Goal: Transaction & Acquisition: Download file/media

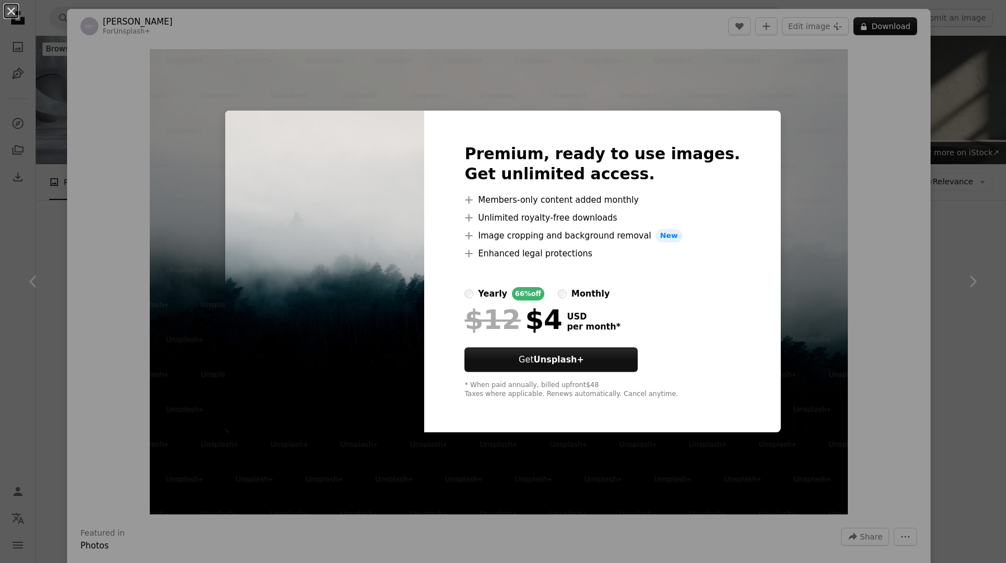
scroll to position [283, 0]
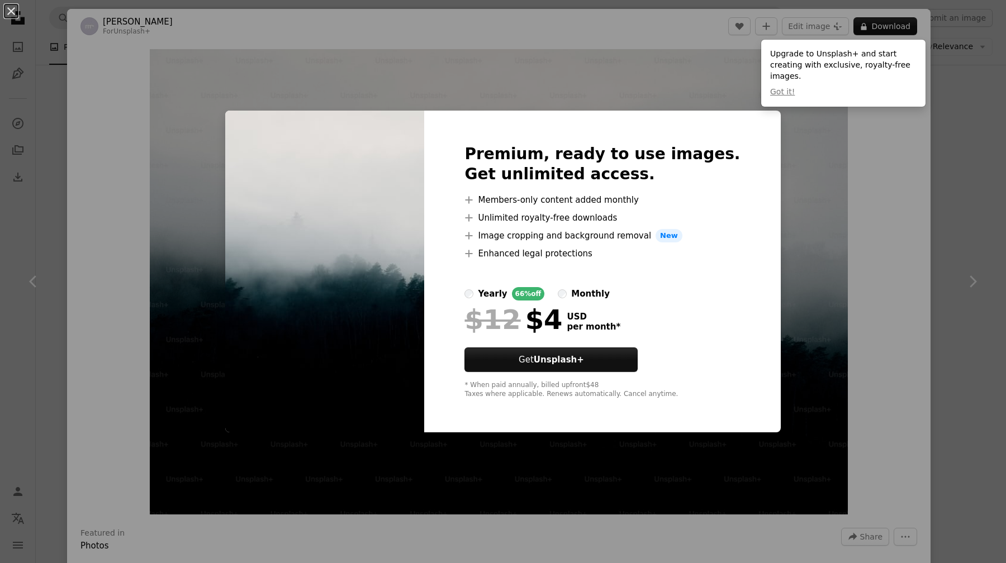
click at [992, 153] on div "An X shape Premium, ready to use images. Get unlimited access. A plus sign Memb…" at bounding box center [503, 281] width 1006 height 563
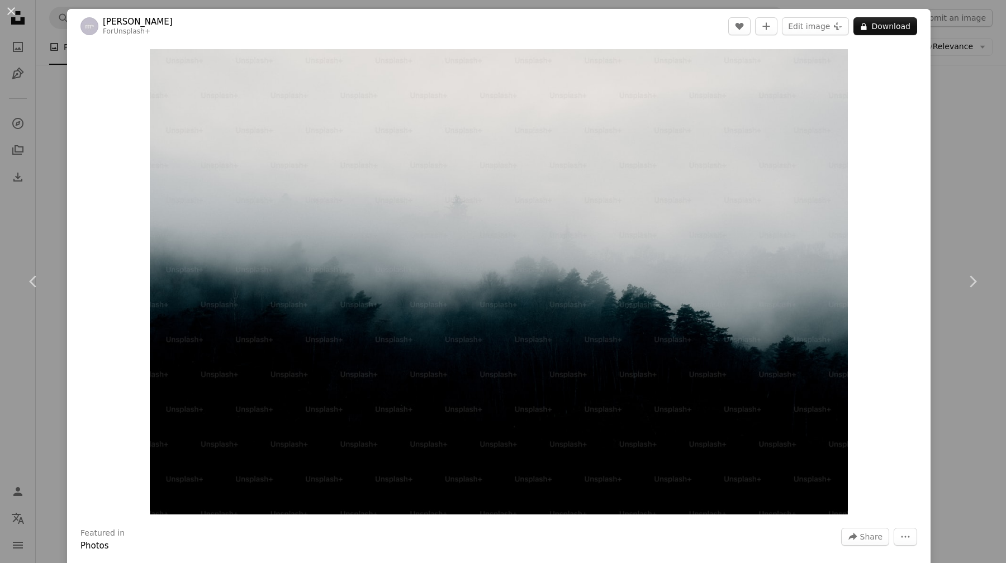
click at [969, 171] on div "An X shape Chevron left Chevron right [PERSON_NAME] For Unsplash+ A heart A plu…" at bounding box center [503, 281] width 1006 height 563
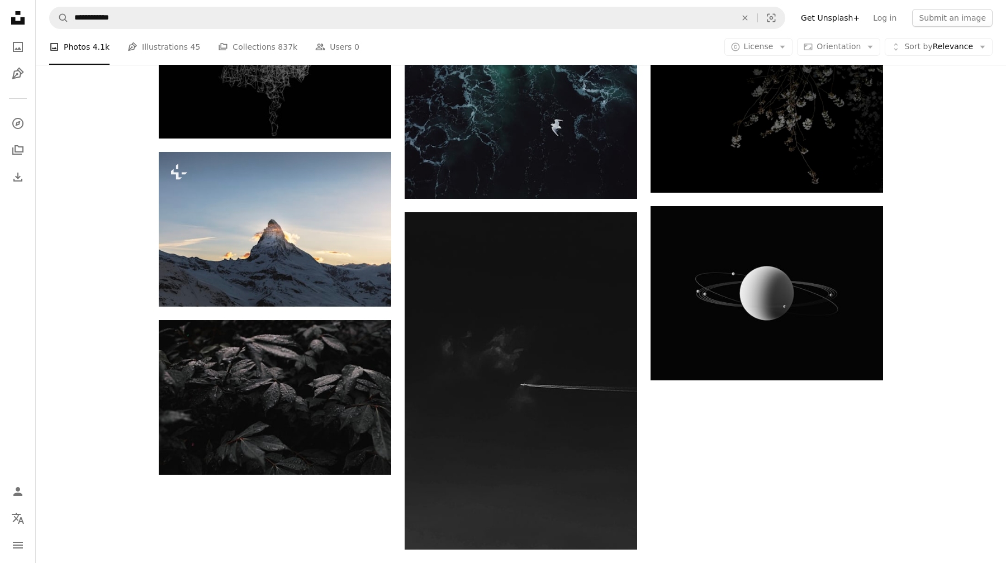
scroll to position [1169, 0]
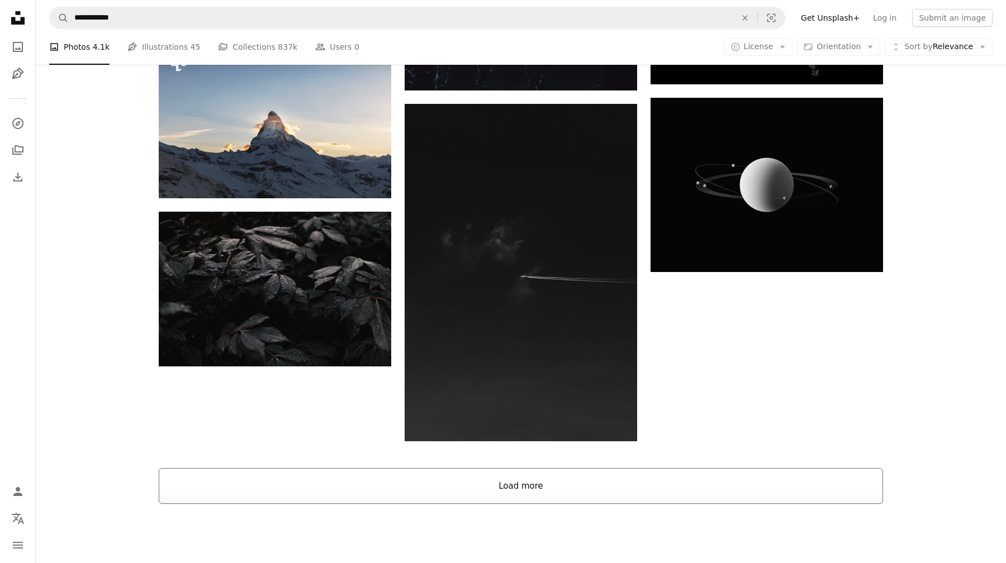
click at [572, 468] on button "Load more" at bounding box center [521, 486] width 724 height 36
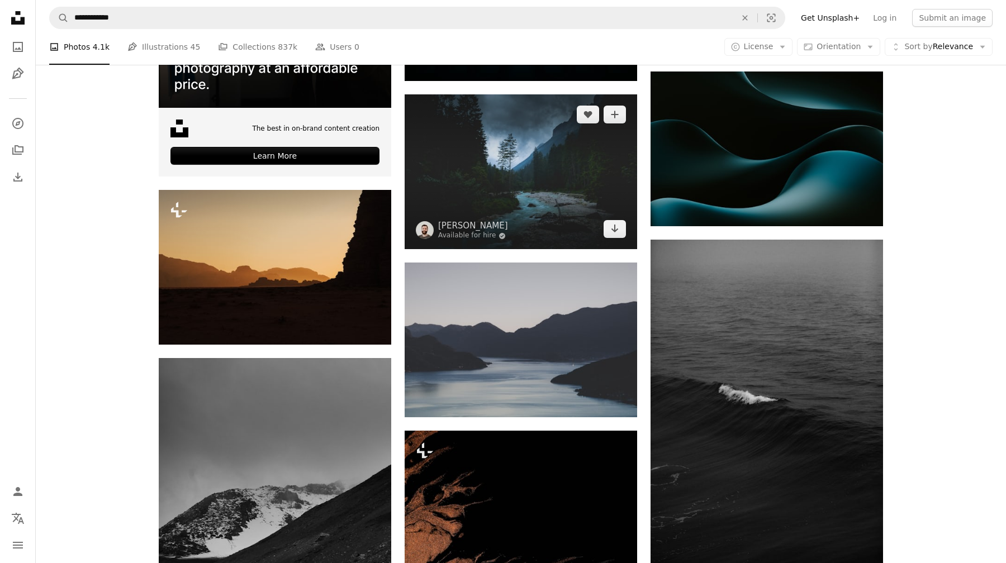
scroll to position [1853, 0]
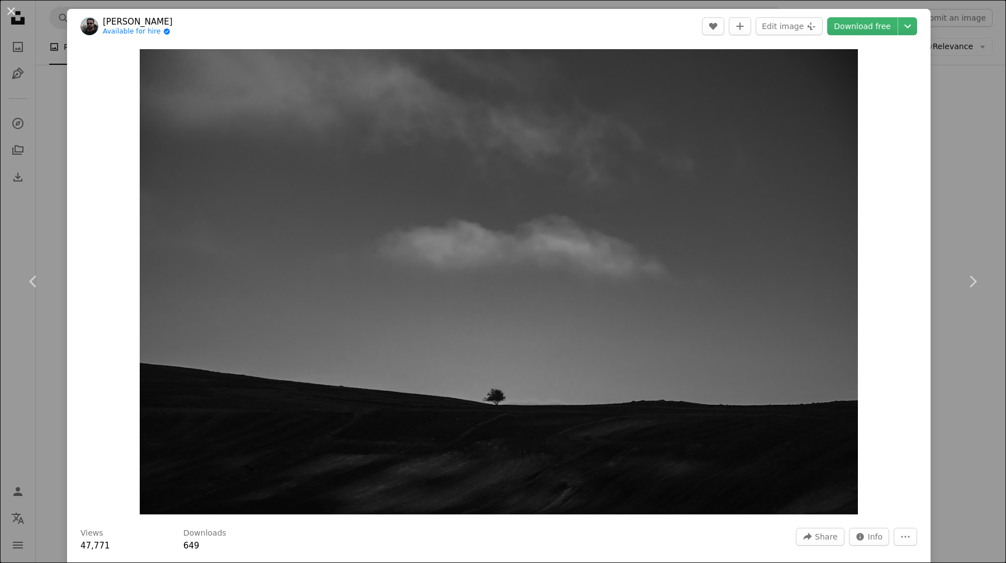
click at [989, 102] on div "An X shape Chevron left Chevron right [PERSON_NAME] Available for hire A checkm…" at bounding box center [503, 281] width 1006 height 563
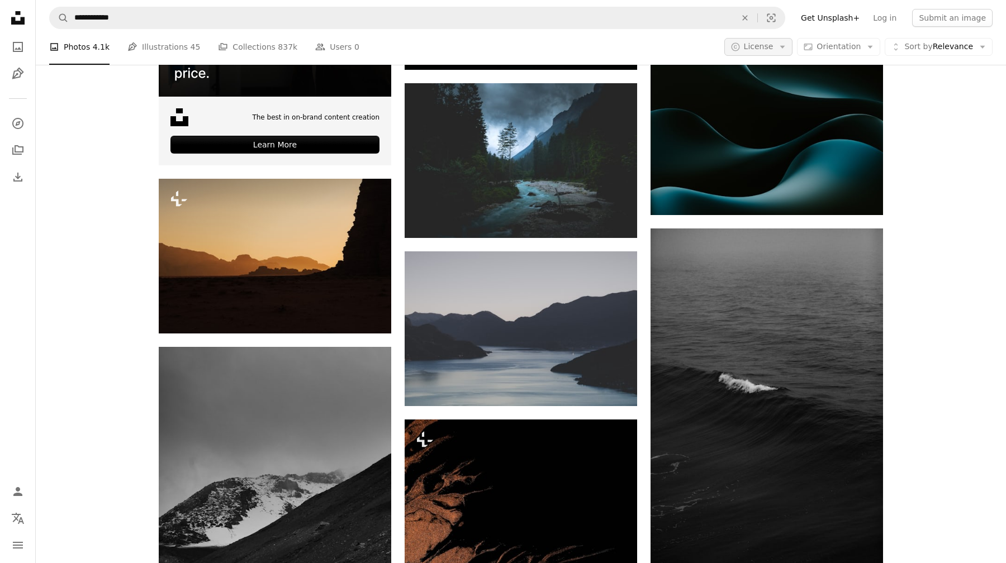
click at [785, 47] on icon "button" at bounding box center [782, 47] width 5 height 3
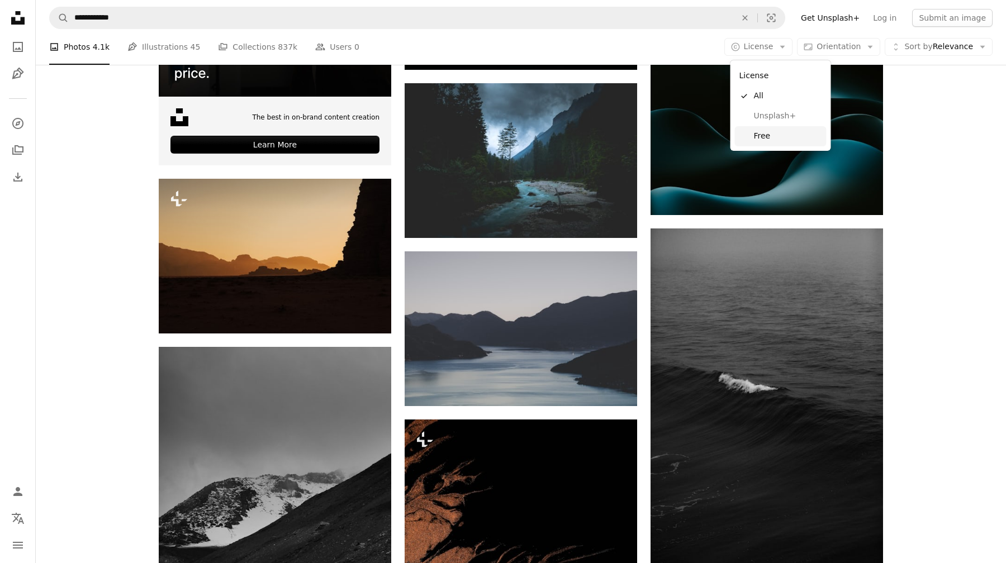
click at [781, 135] on span "Free" at bounding box center [788, 136] width 68 height 11
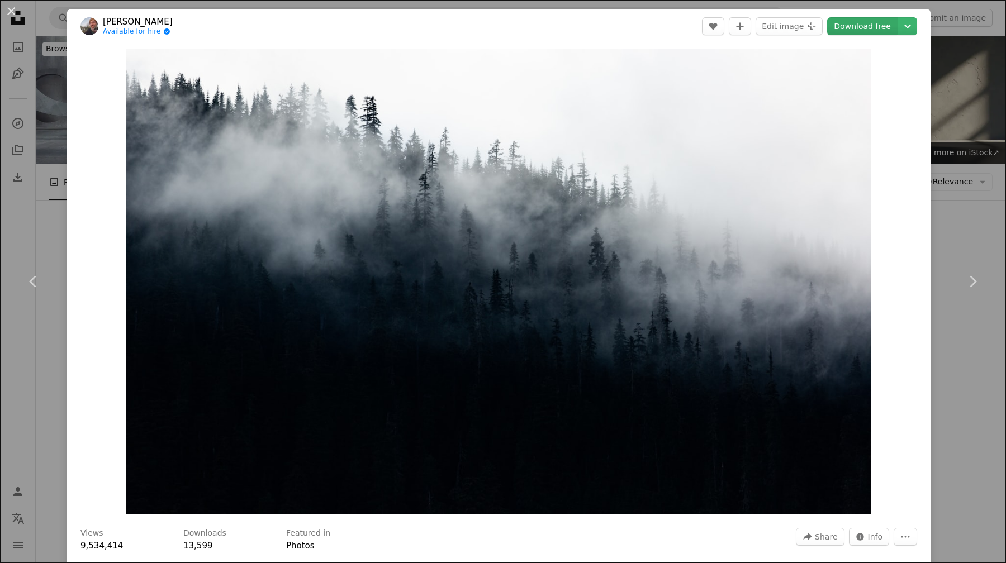
click at [877, 29] on link "Download free" at bounding box center [862, 26] width 70 height 18
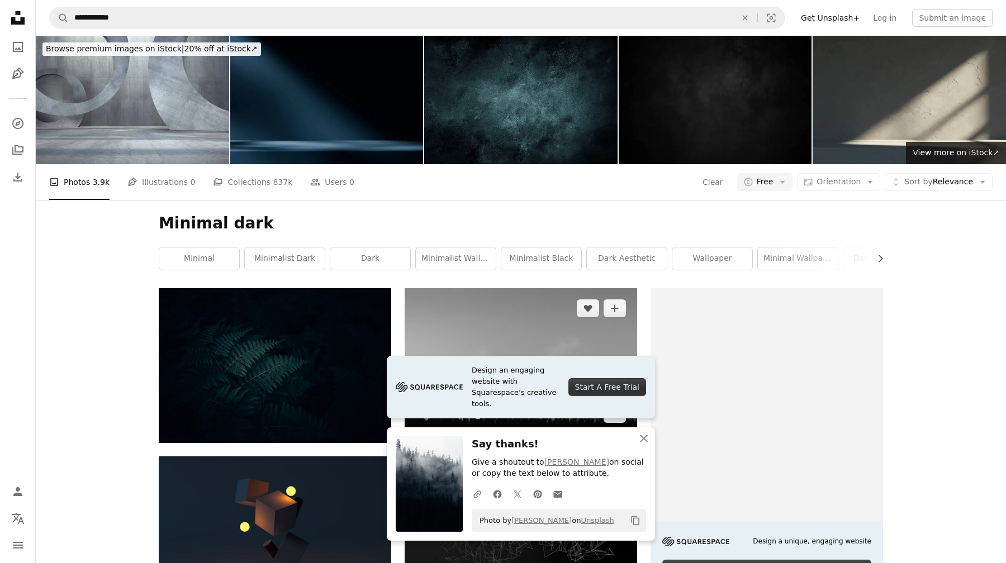
click at [572, 288] on img at bounding box center [521, 360] width 232 height 145
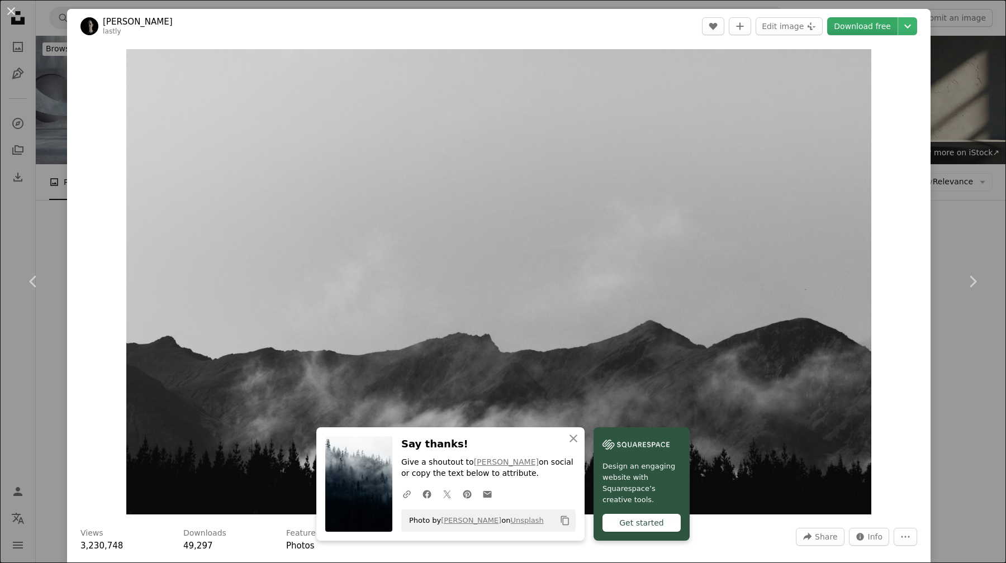
click at [876, 35] on link "Download free" at bounding box center [862, 26] width 70 height 18
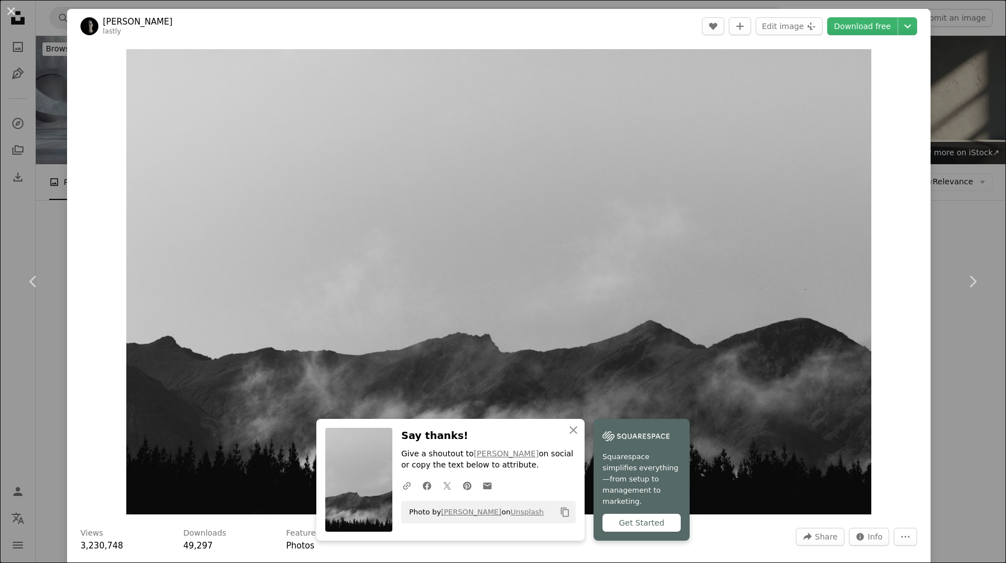
click at [991, 144] on div "An X shape Chevron left Chevron right [PERSON_NAME] lastly A heart A plus sign …" at bounding box center [503, 281] width 1006 height 563
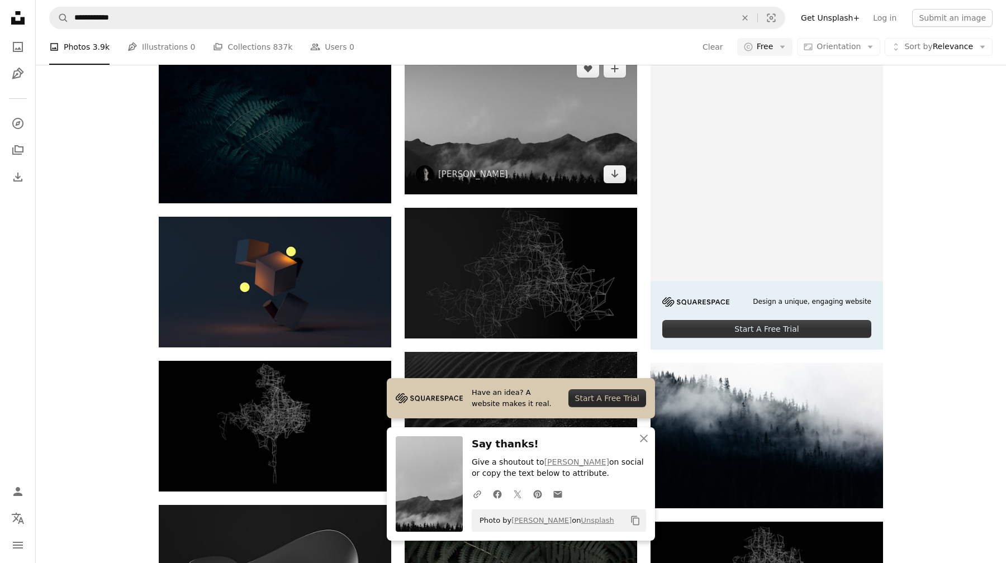
scroll to position [268, 0]
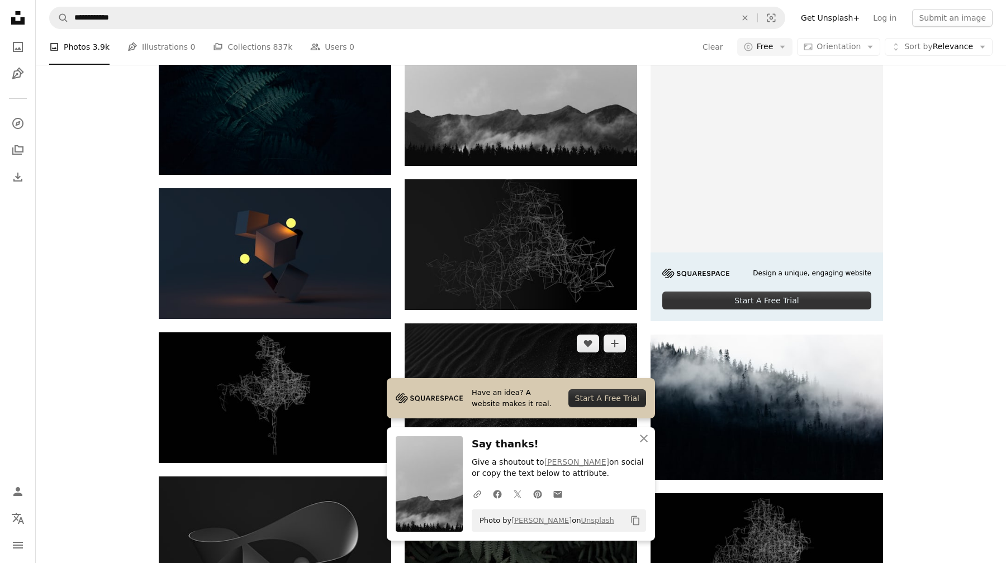
click at [525, 324] on img at bounding box center [521, 401] width 232 height 155
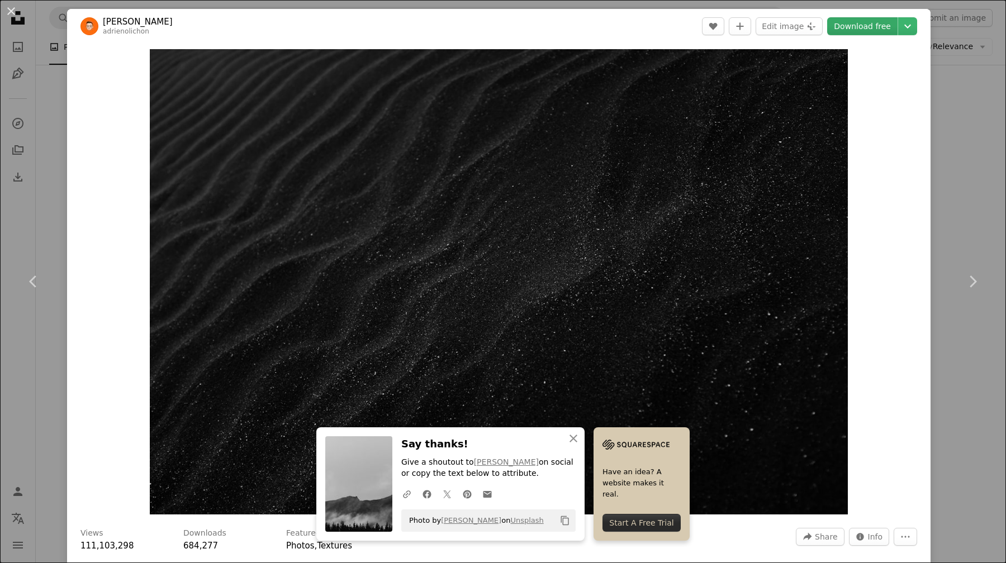
click at [866, 30] on link "Download free" at bounding box center [862, 26] width 70 height 18
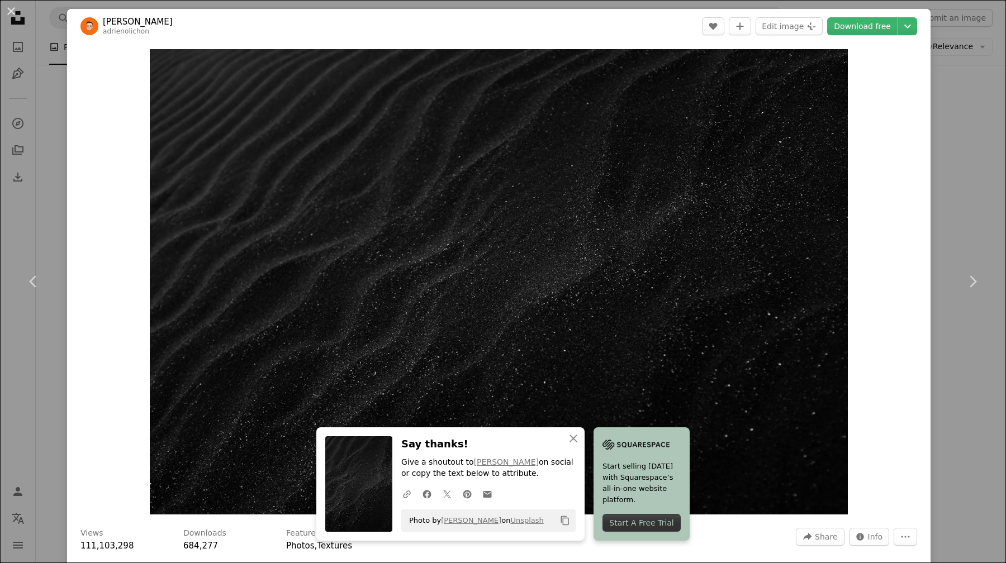
click at [993, 113] on div "An X shape Chevron left Chevron right [PERSON_NAME] adrienolichon A heart A plu…" at bounding box center [503, 281] width 1006 height 563
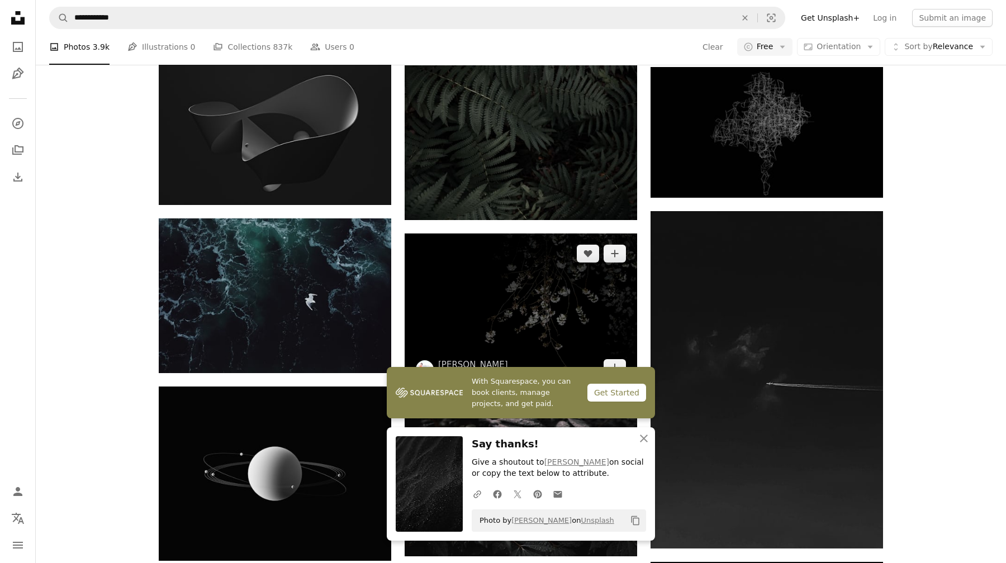
scroll to position [705, 0]
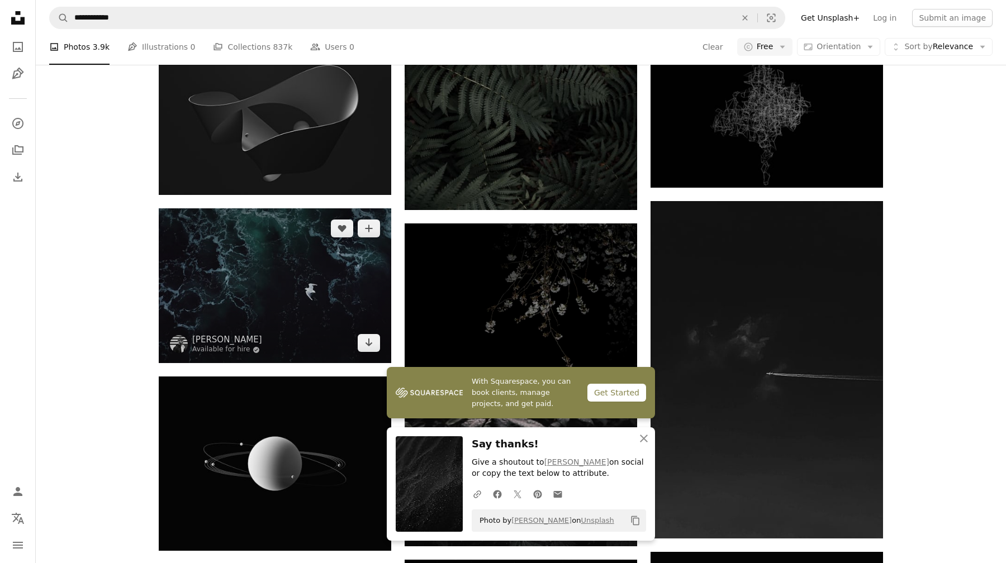
click at [280, 208] on img at bounding box center [275, 285] width 232 height 155
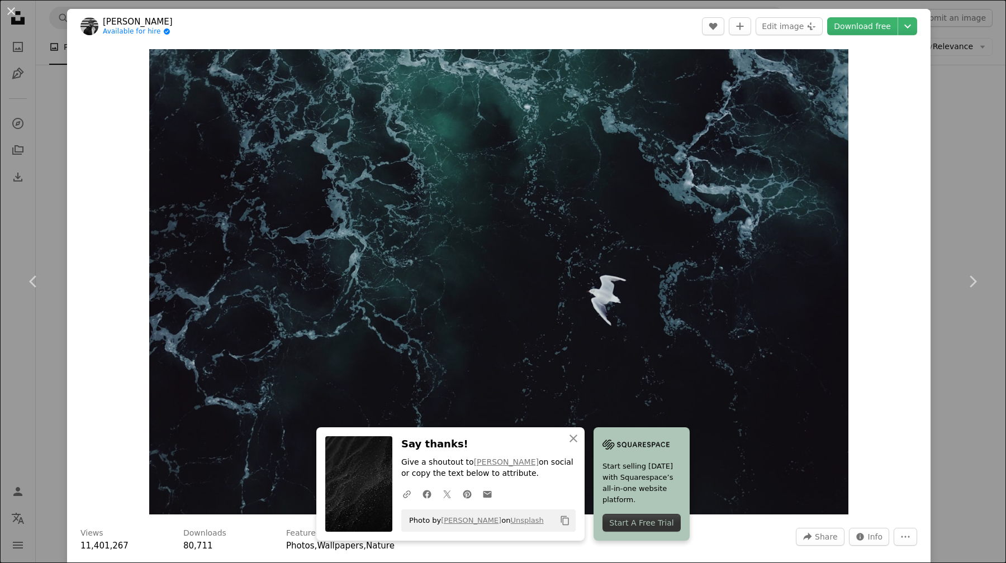
click at [972, 192] on div "An X shape Chevron left Chevron right Thanos Pal Available for hire A checkmark…" at bounding box center [503, 281] width 1006 height 563
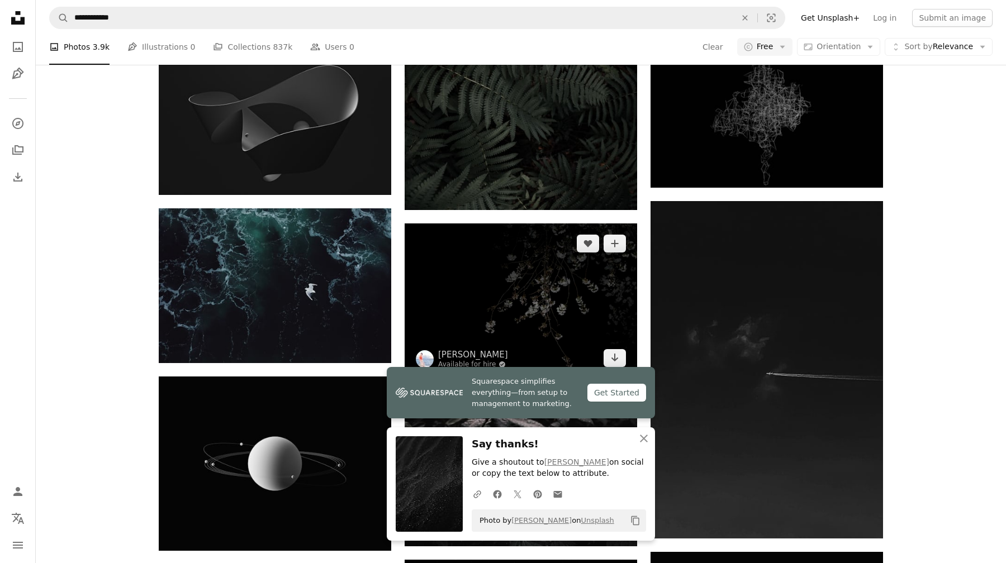
click at [563, 224] on img at bounding box center [521, 301] width 232 height 155
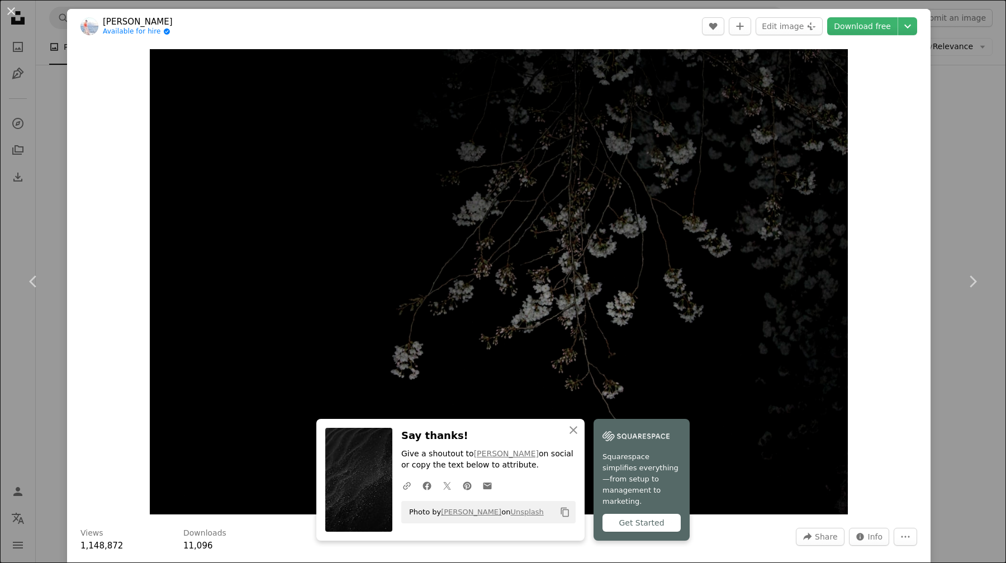
click at [975, 213] on div "An X shape Chevron left Chevron right TOMOKO UJI Available for hire A checkmark…" at bounding box center [503, 281] width 1006 height 563
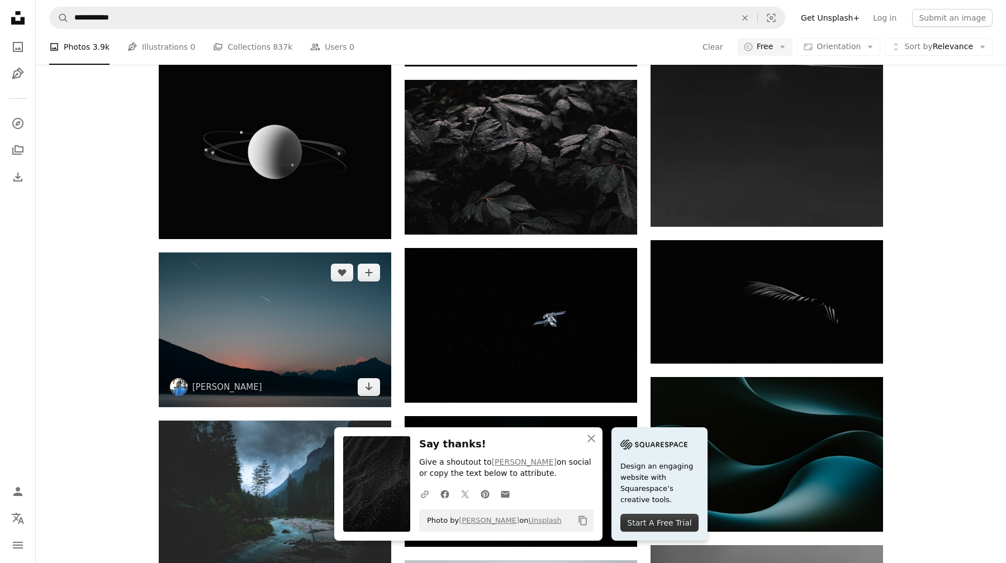
scroll to position [1016, 0]
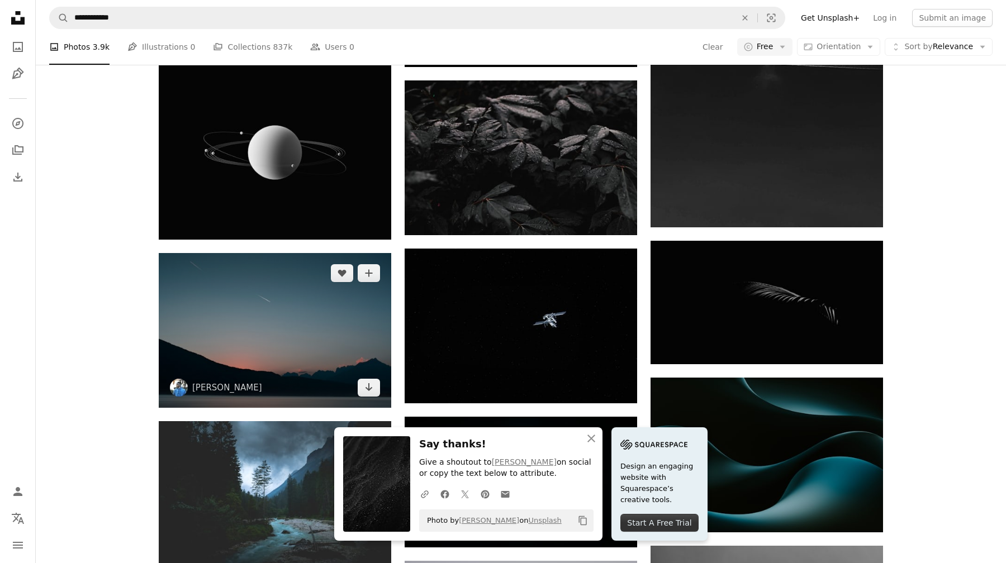
click at [295, 253] on img at bounding box center [275, 330] width 232 height 155
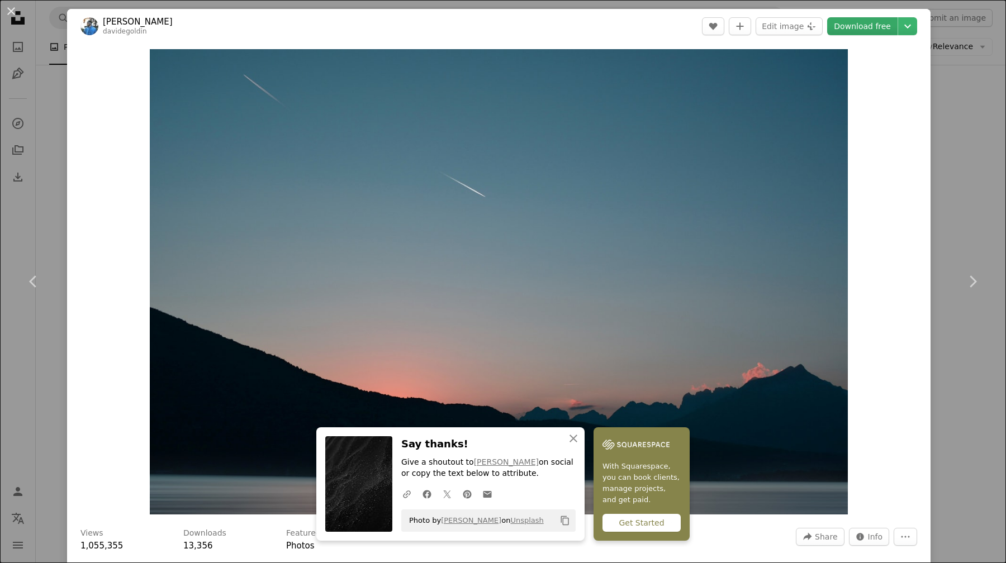
click at [872, 24] on link "Download free" at bounding box center [862, 26] width 70 height 18
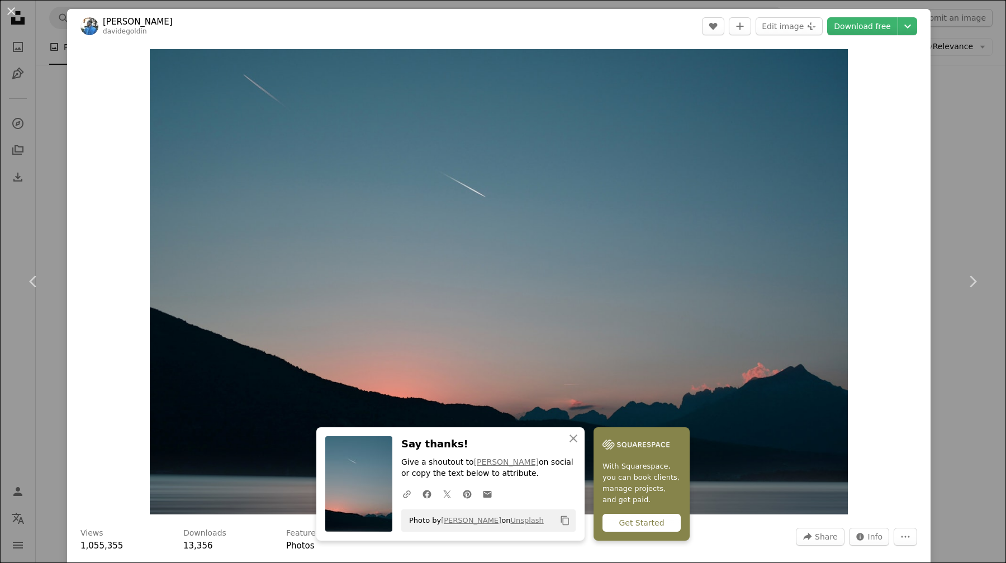
click at [984, 178] on div "An X shape Chevron left Chevron right [PERSON_NAME] davidegoldin A heart A plus…" at bounding box center [503, 281] width 1006 height 563
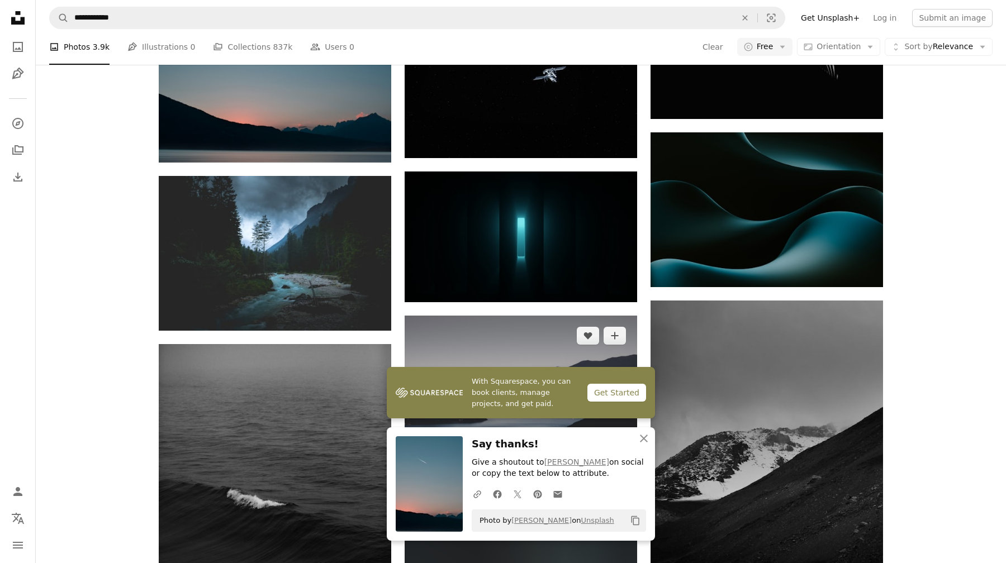
scroll to position [1339, 0]
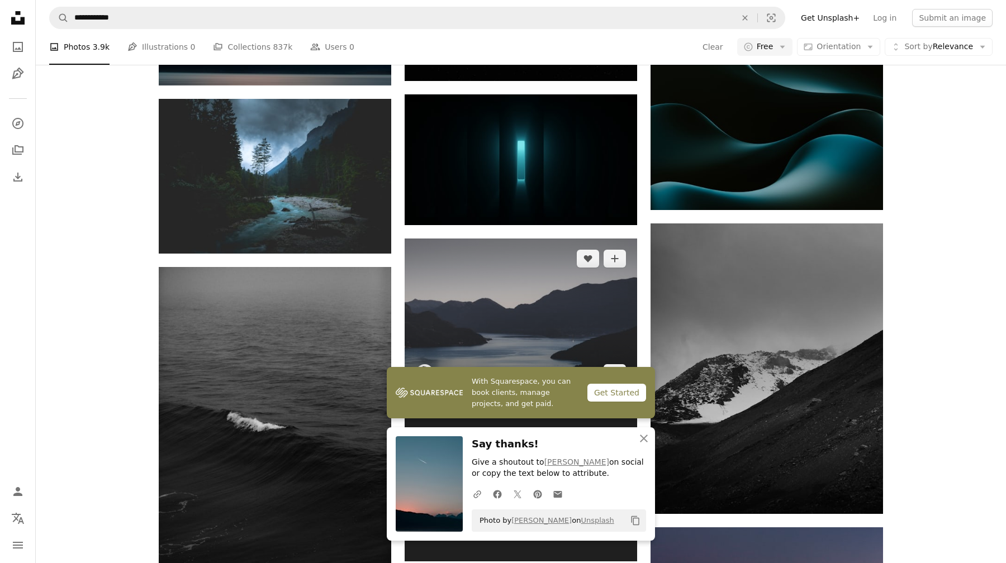
click at [581, 239] on img at bounding box center [521, 316] width 232 height 155
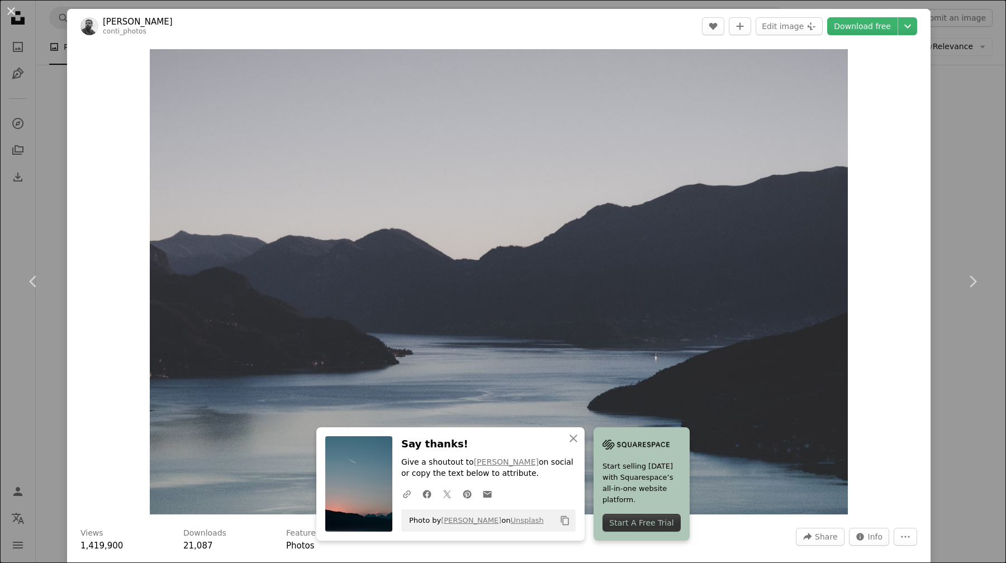
drag, startPoint x: 956, startPoint y: 129, endPoint x: 915, endPoint y: 139, distance: 42.2
click at [956, 129] on div "An X shape Chevron left Chevron right [PERSON_NAME] conti_photos A heart A plus…" at bounding box center [503, 281] width 1006 height 563
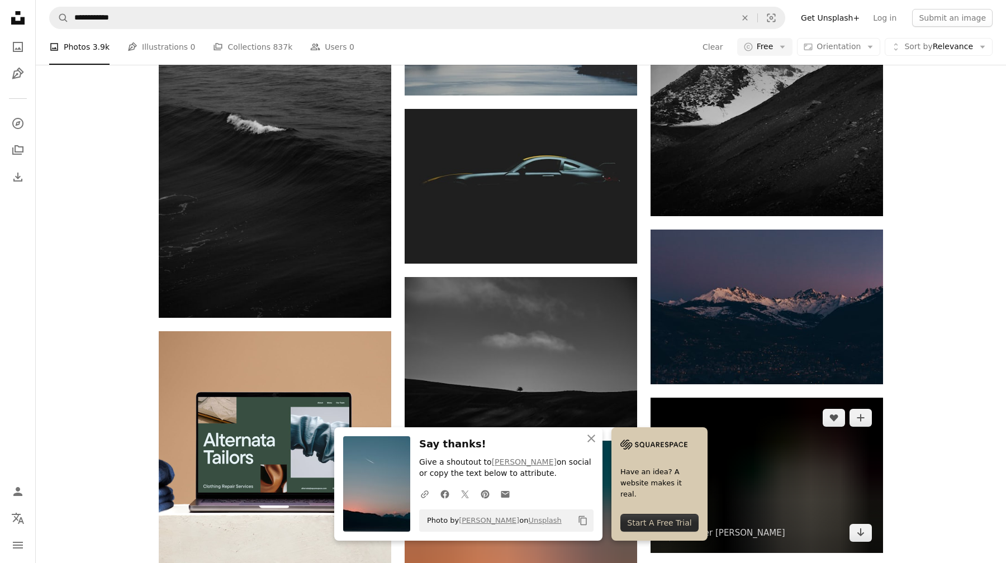
scroll to position [1644, 0]
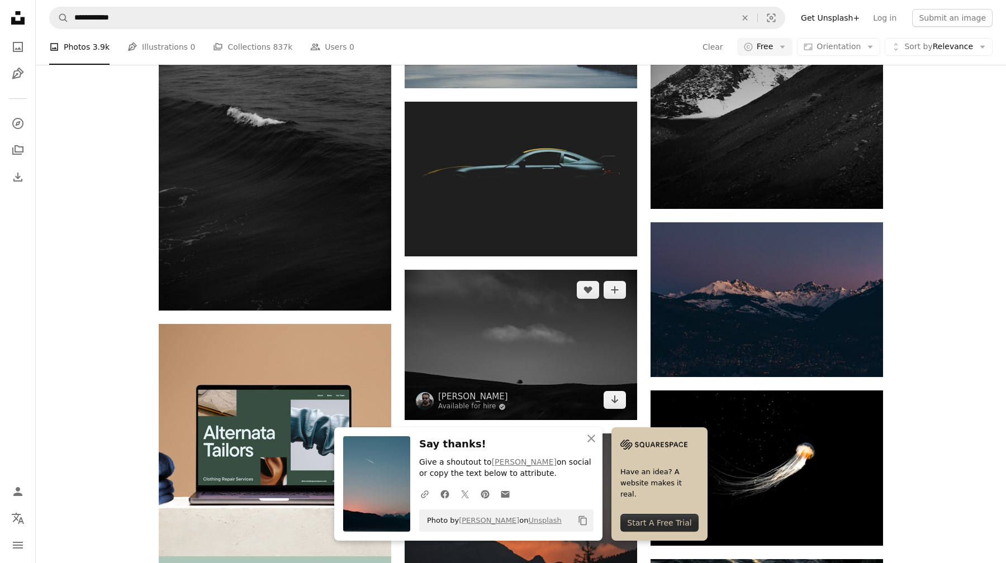
click at [574, 270] on img at bounding box center [521, 345] width 232 height 151
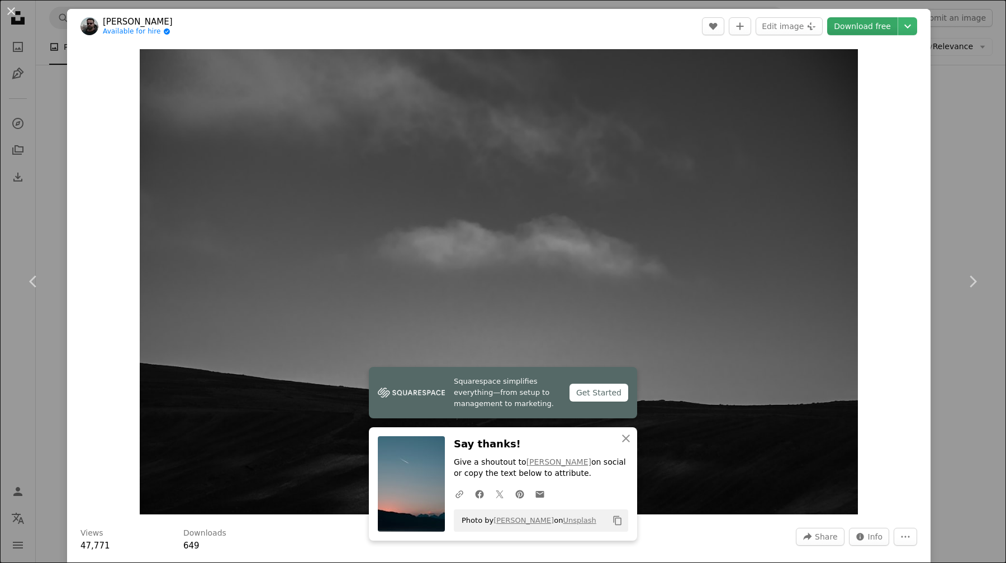
click at [855, 23] on link "Download free" at bounding box center [862, 26] width 70 height 18
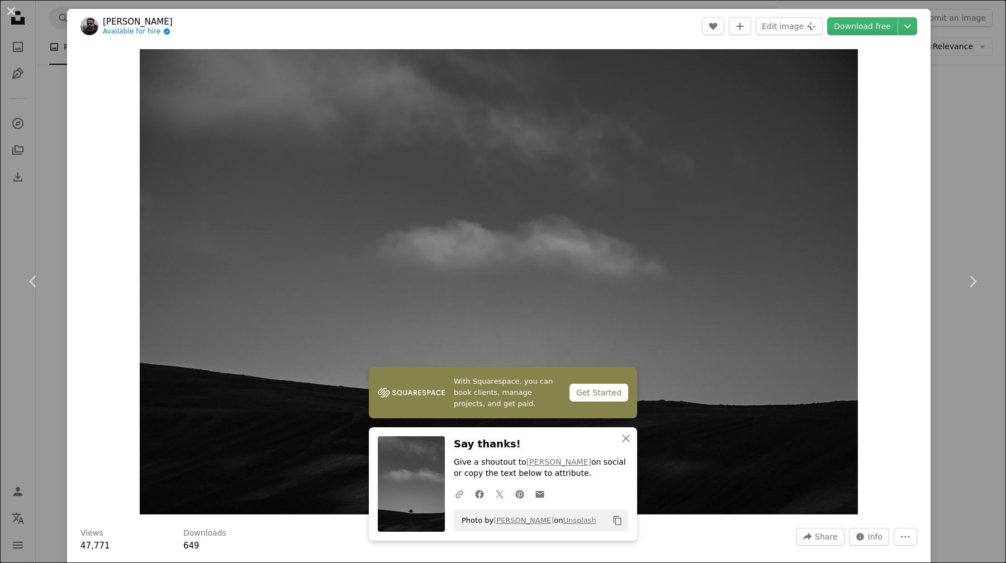
click at [961, 91] on div "An X shape Chevron left Chevron right [PERSON_NAME] Available for hire A checkm…" at bounding box center [503, 281] width 1006 height 563
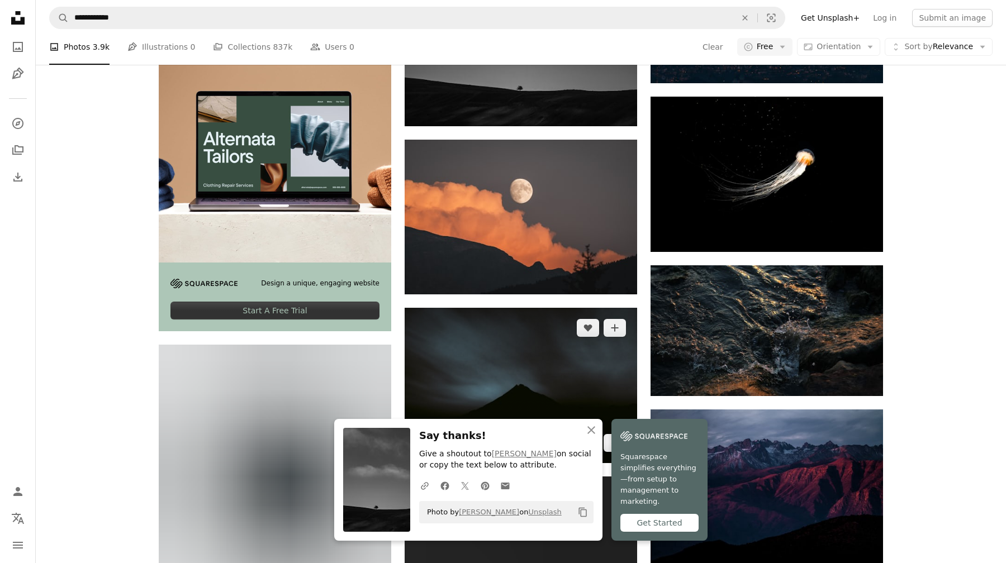
scroll to position [1937, 0]
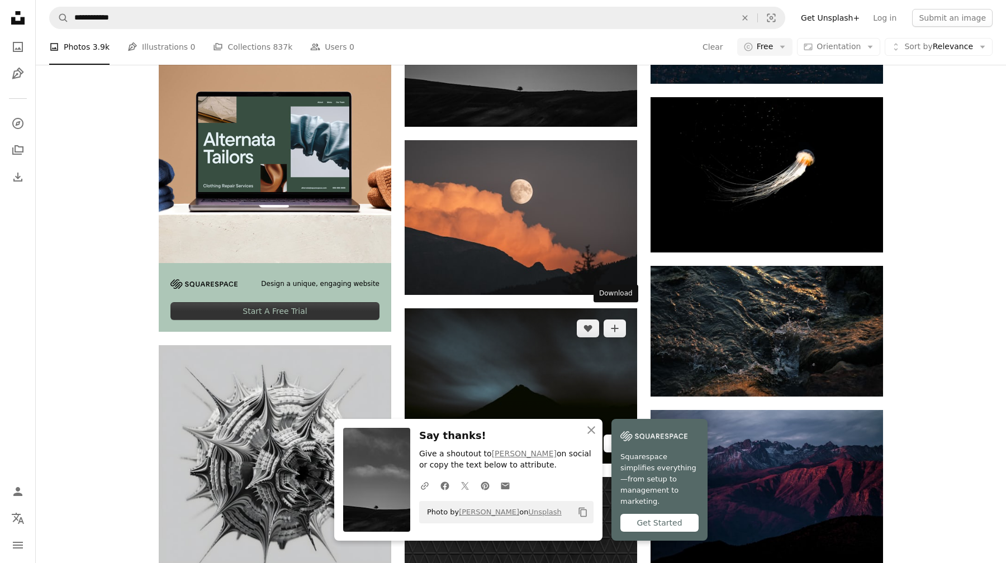
click at [621, 435] on link "Arrow pointing down" at bounding box center [615, 444] width 22 height 18
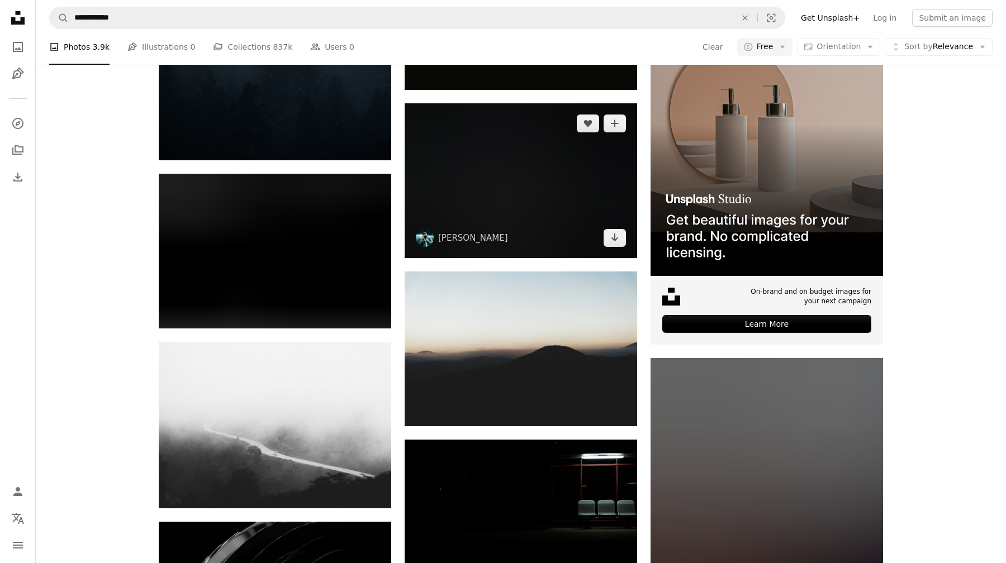
scroll to position [3171, 0]
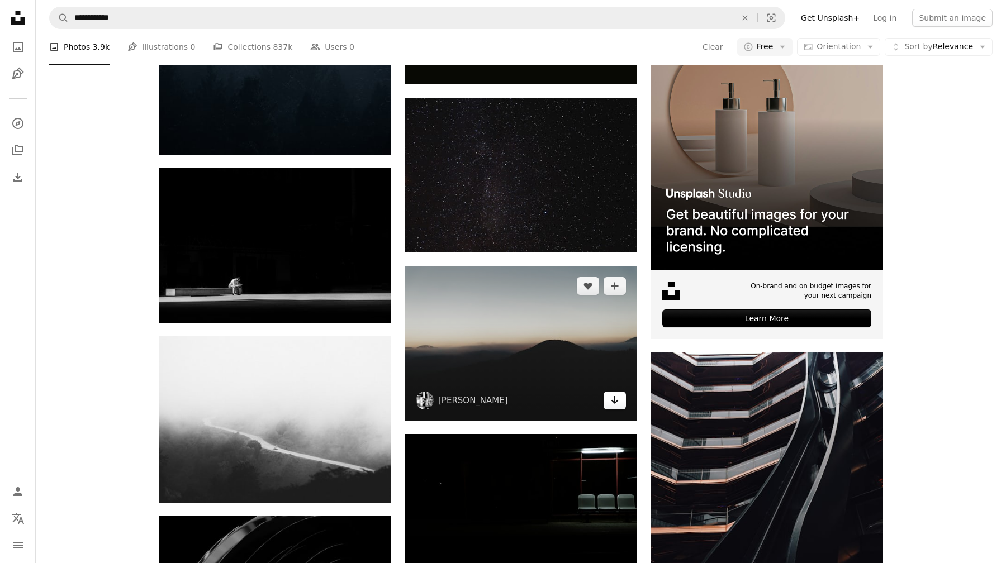
click at [619, 393] on icon "Arrow pointing down" at bounding box center [614, 399] width 9 height 13
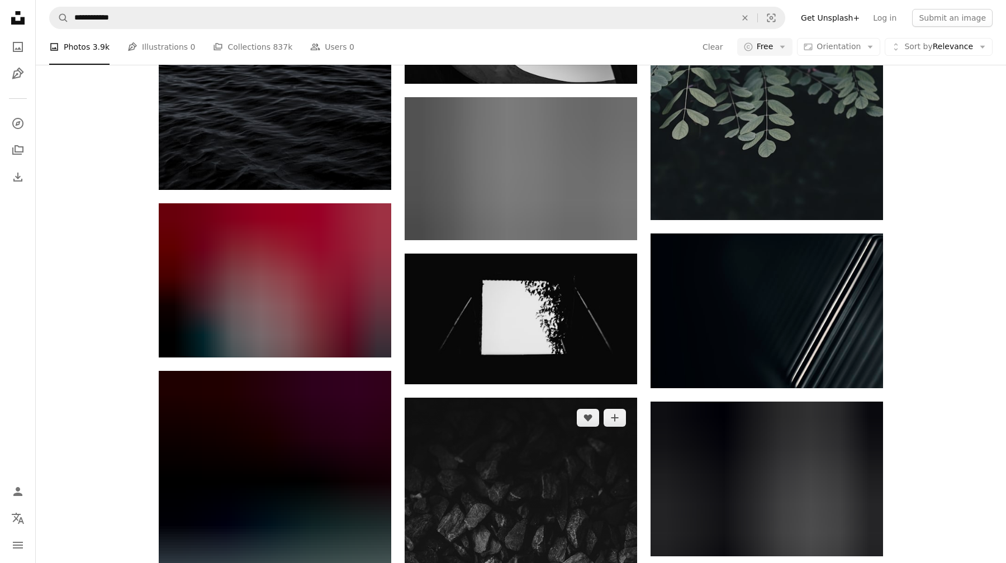
scroll to position [3817, 0]
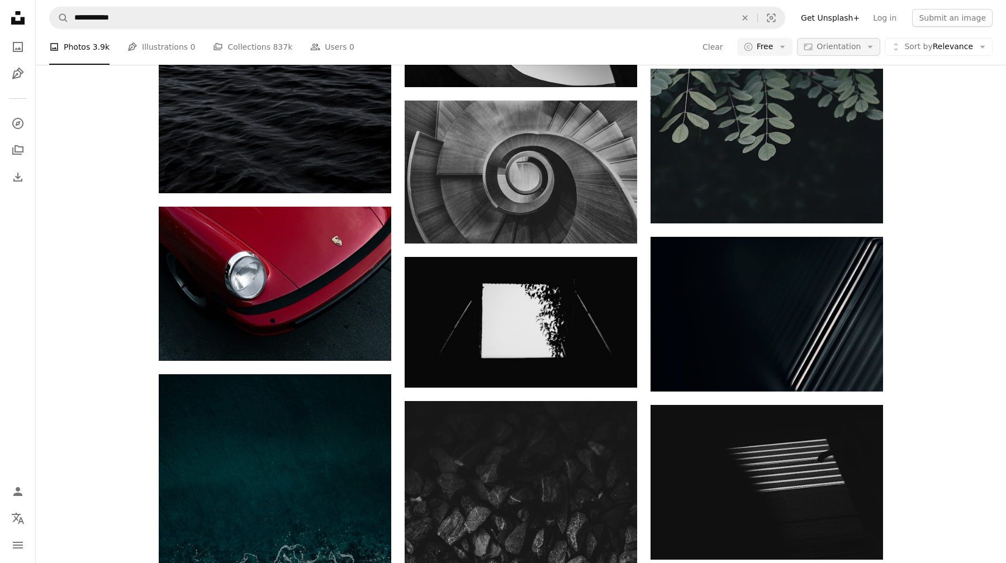
click at [833, 42] on span "Orientation" at bounding box center [839, 46] width 44 height 9
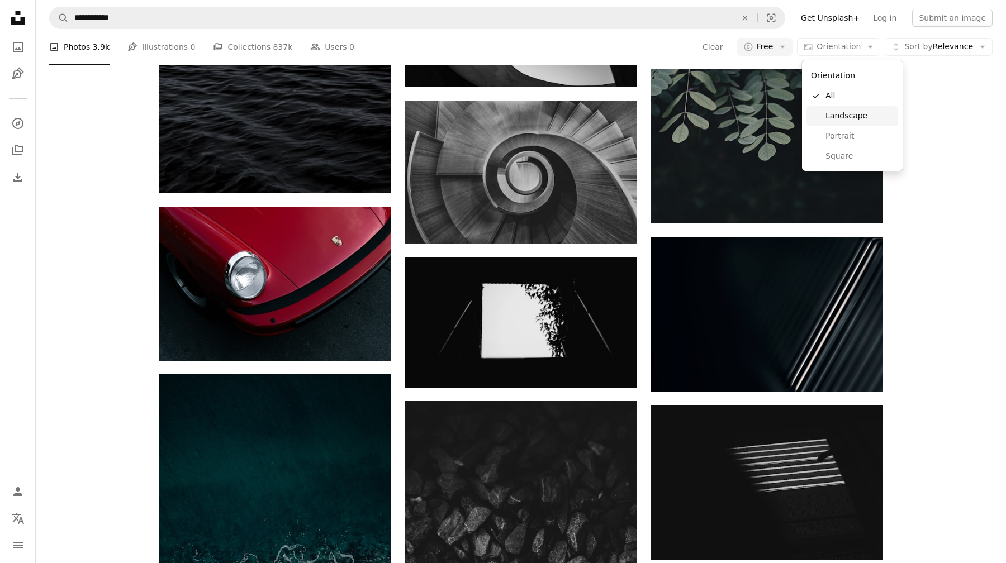
click at [861, 116] on span "Landscape" at bounding box center [859, 116] width 68 height 11
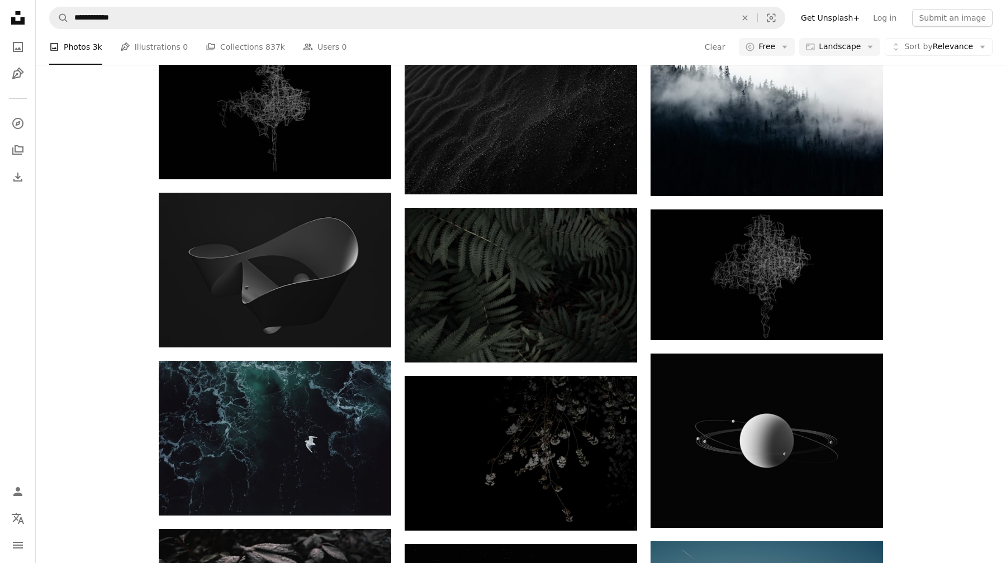
scroll to position [553, 0]
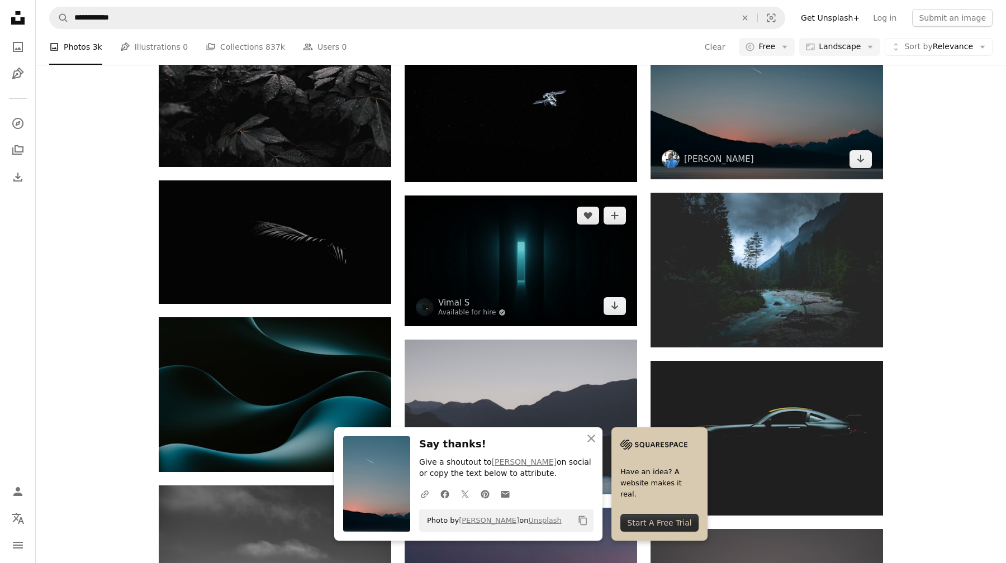
scroll to position [1187, 0]
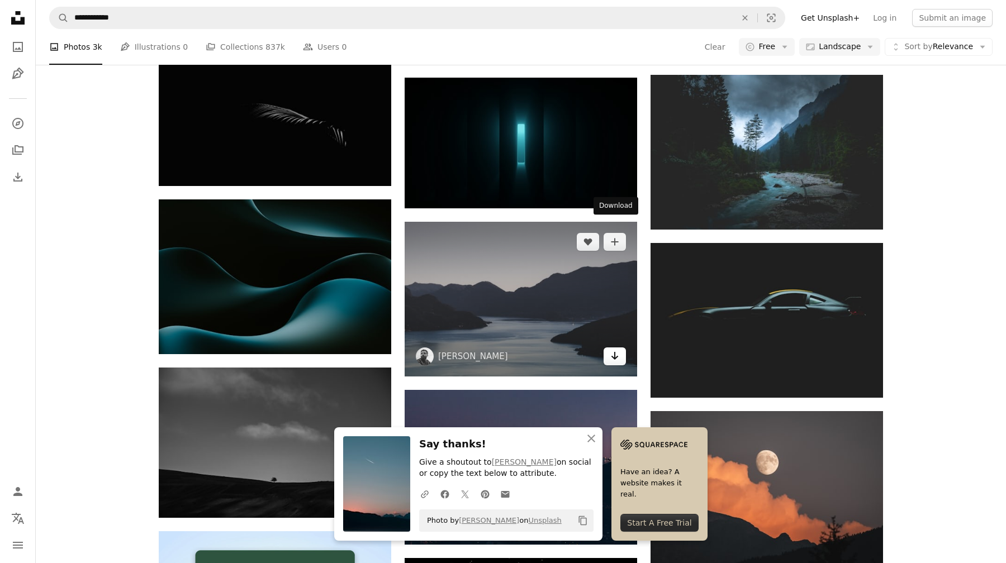
click at [618, 349] on icon "Arrow pointing down" at bounding box center [614, 355] width 9 height 13
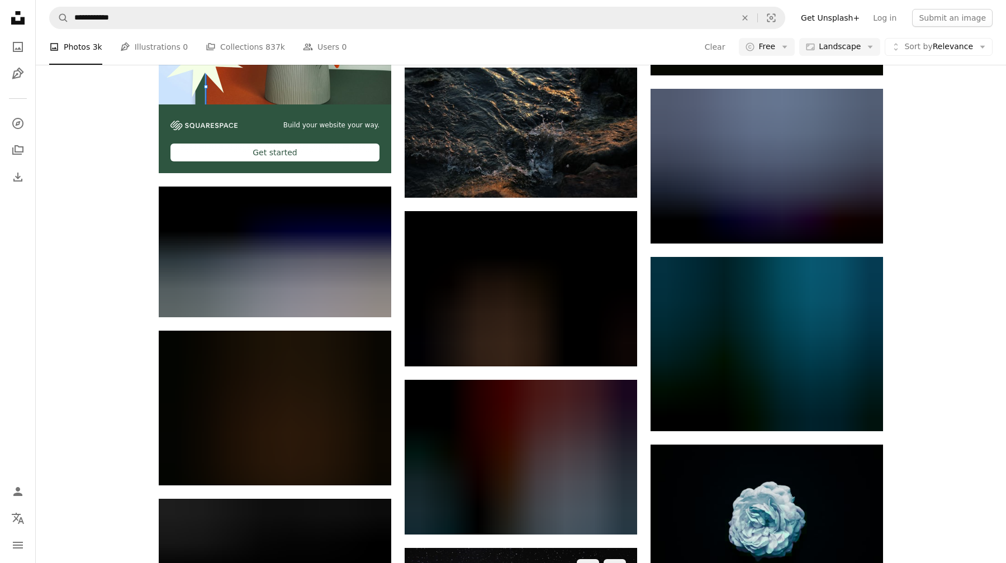
scroll to position [1845, 0]
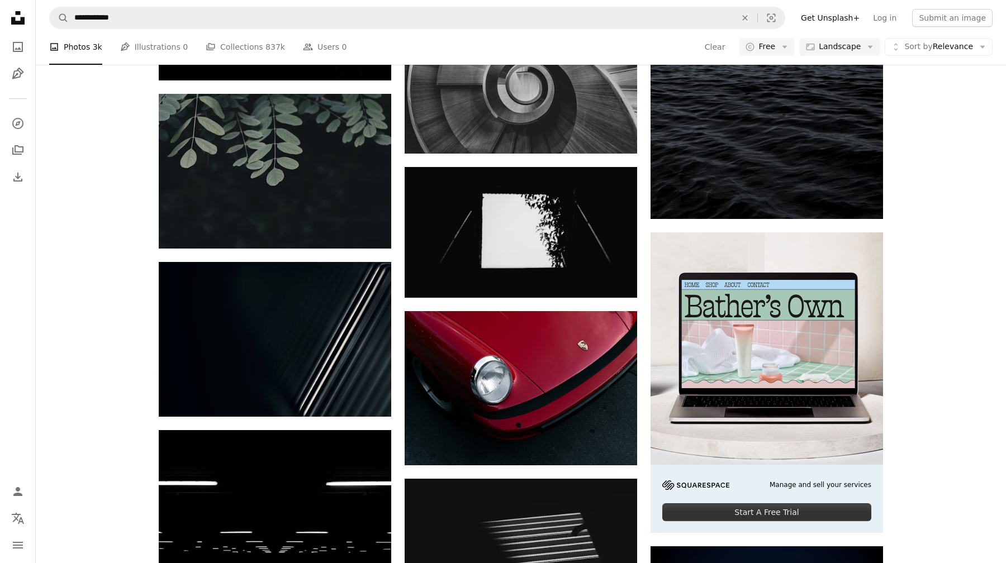
scroll to position [2680, 0]
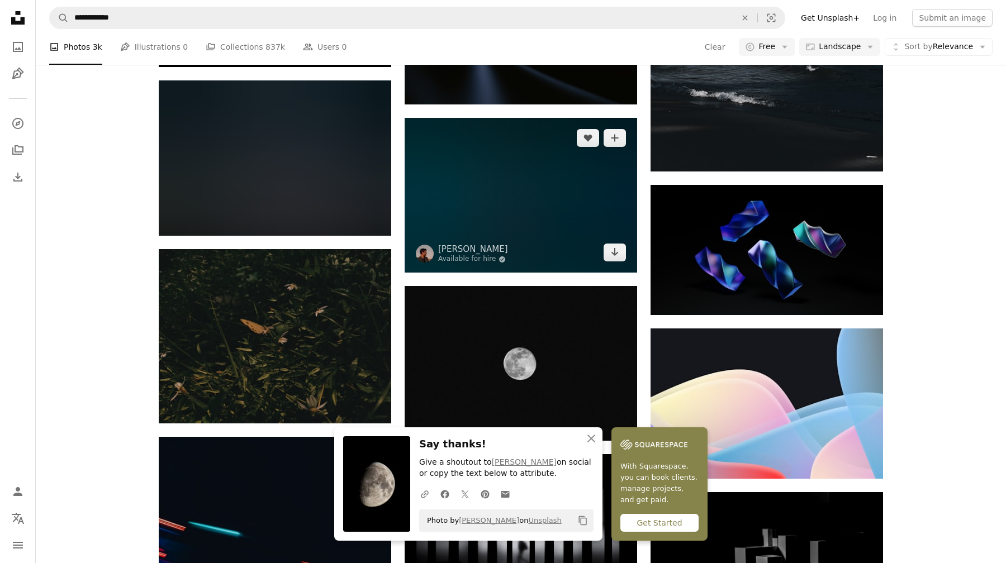
scroll to position [3477, 0]
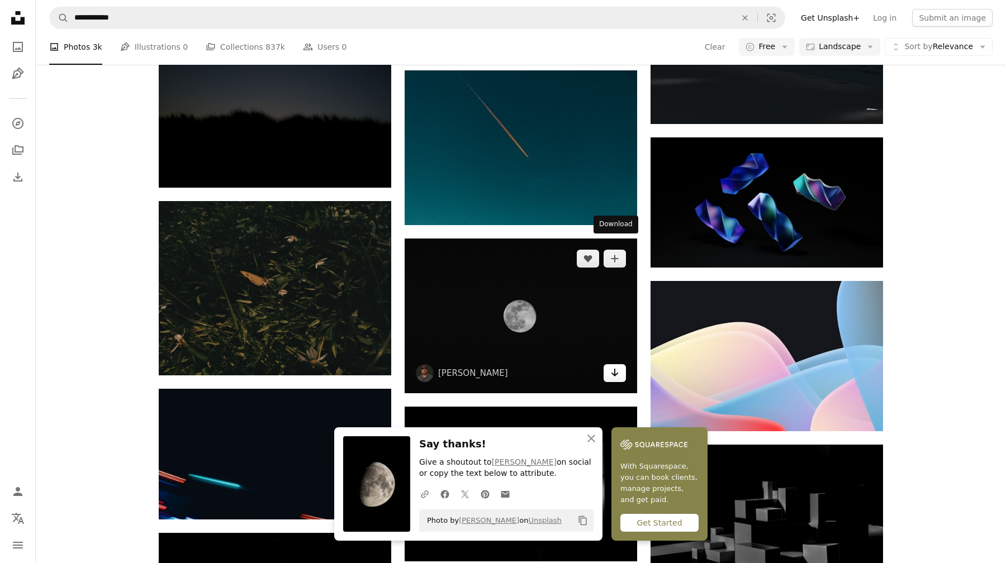
click at [618, 366] on icon "Arrow pointing down" at bounding box center [614, 372] width 9 height 13
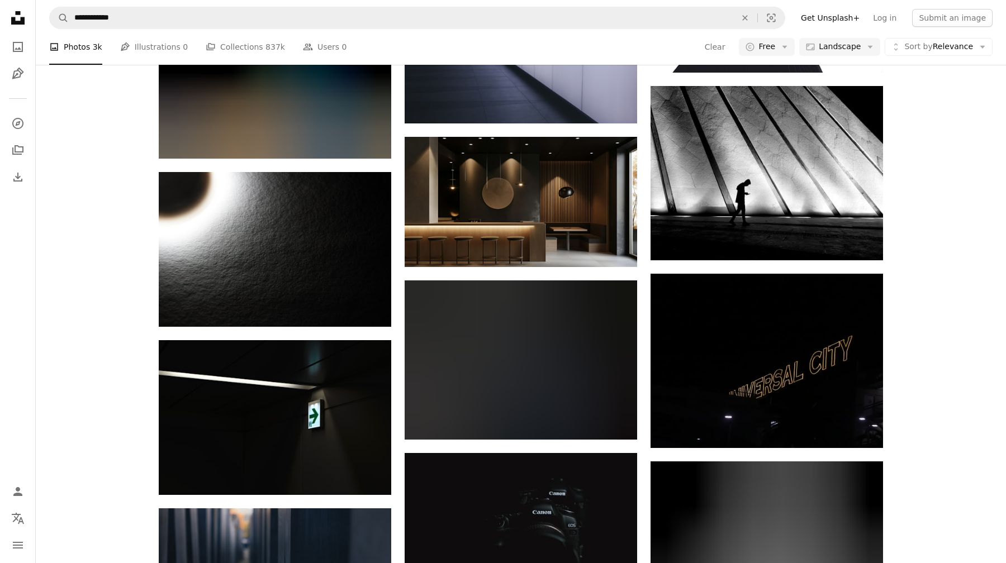
scroll to position [6754, 0]
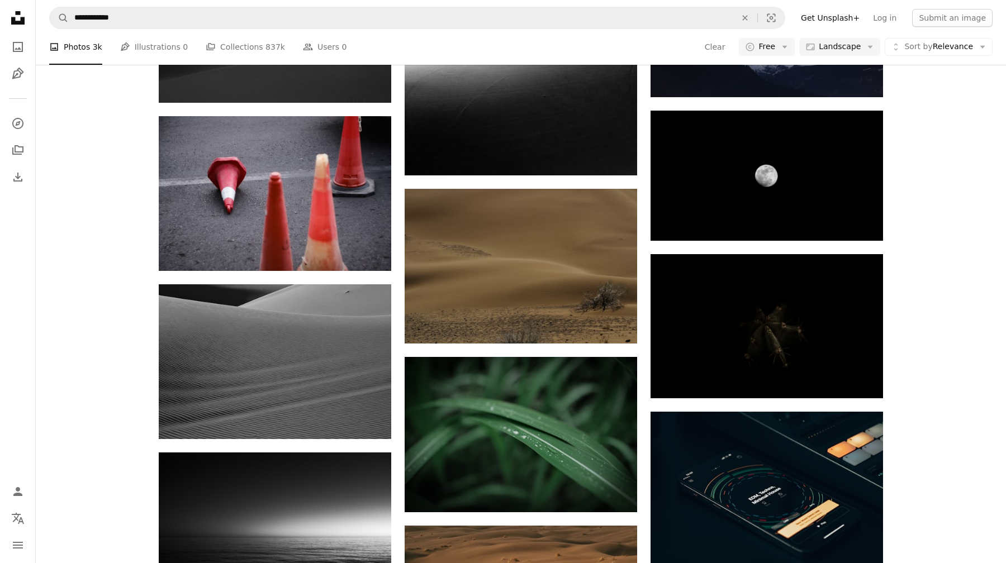
scroll to position [14424, 0]
